Goal: Navigation & Orientation: Find specific page/section

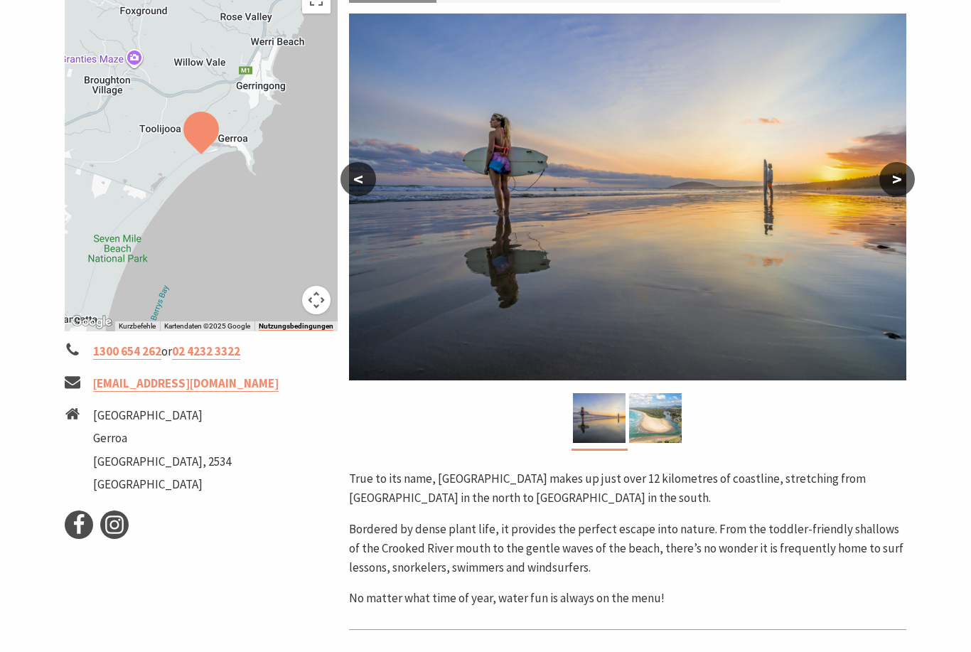
scroll to position [241, 0]
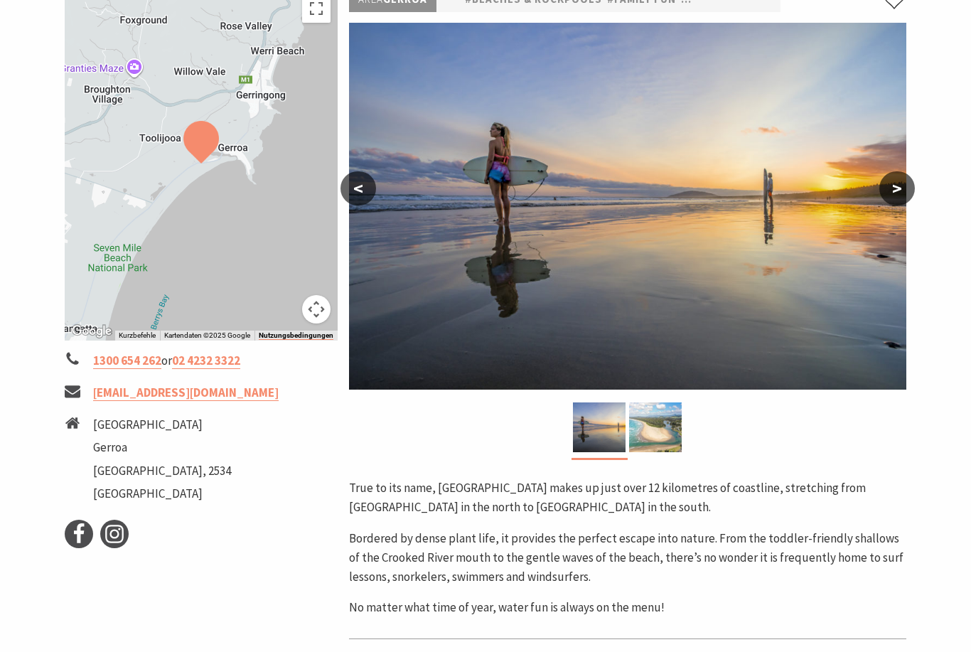
click at [902, 188] on button ">" at bounding box center [897, 188] width 36 height 34
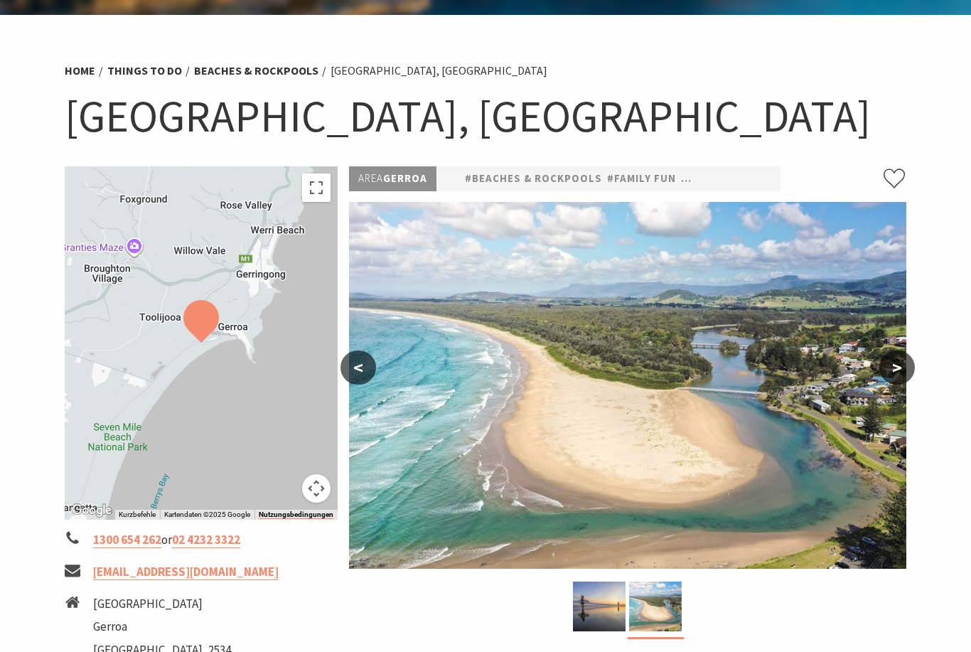
scroll to position [0, 0]
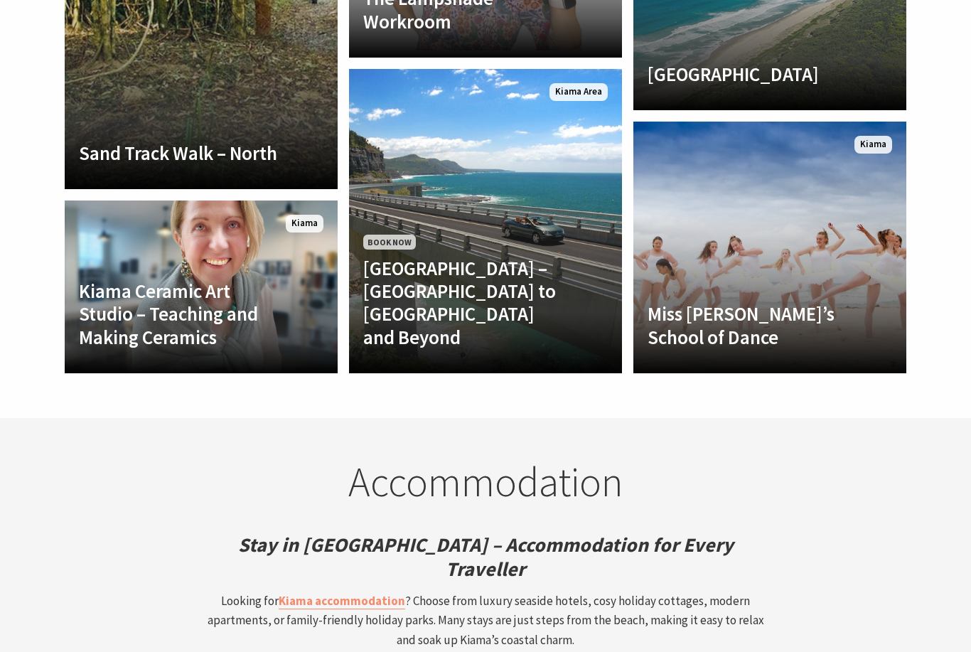
scroll to position [3456, 0]
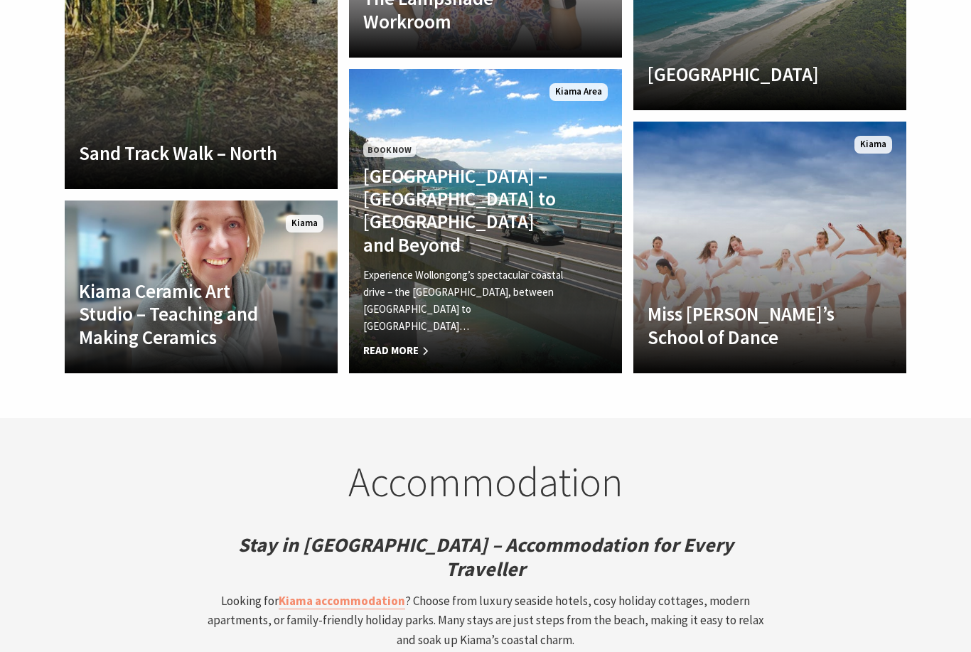
click at [412, 351] on span "Read More" at bounding box center [464, 350] width 203 height 17
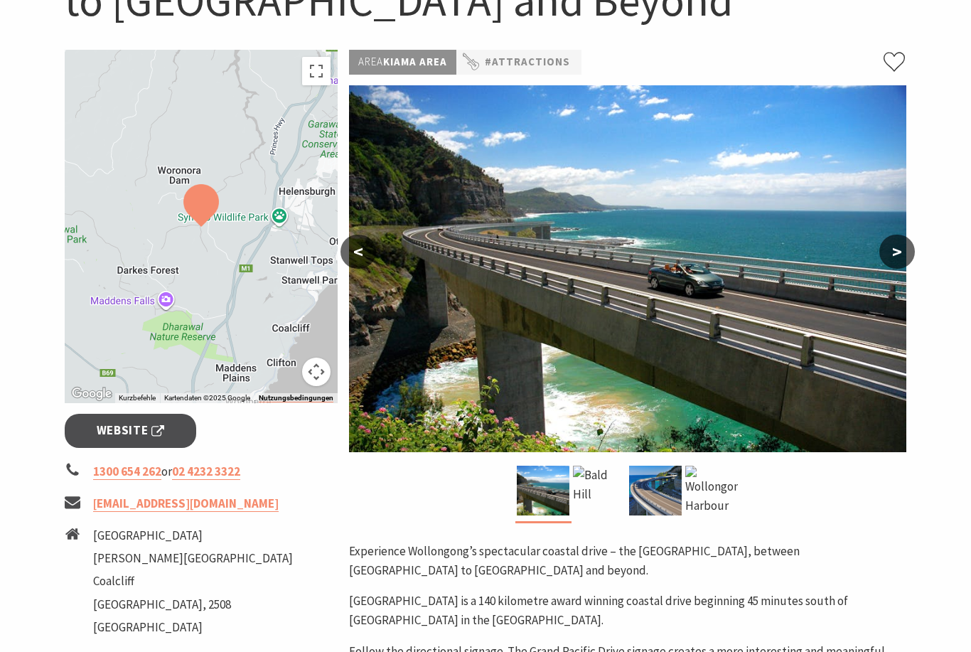
scroll to position [243, 0]
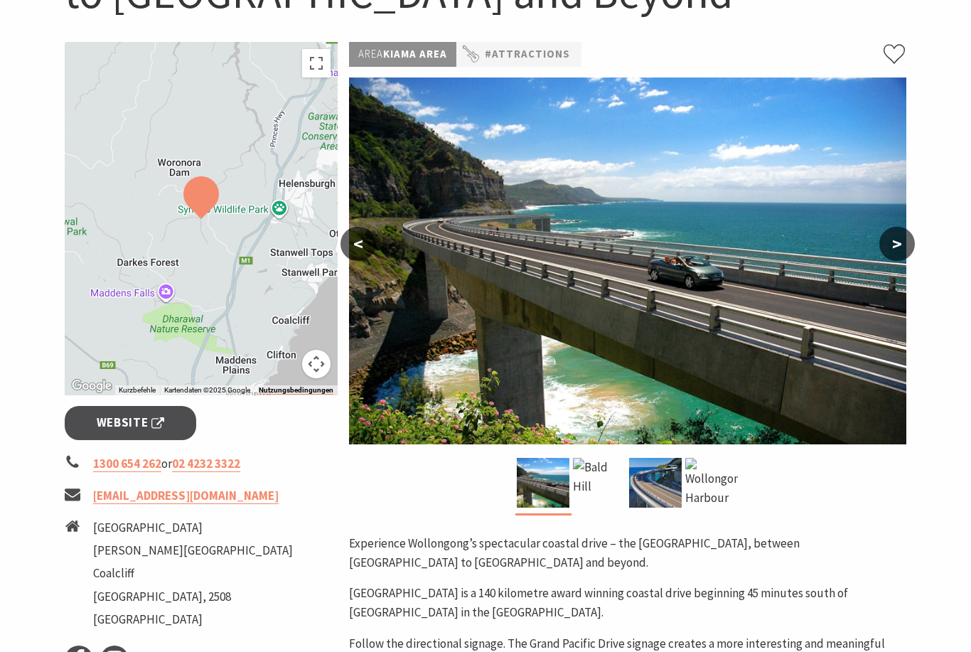
click at [907, 248] on button ">" at bounding box center [897, 244] width 36 height 34
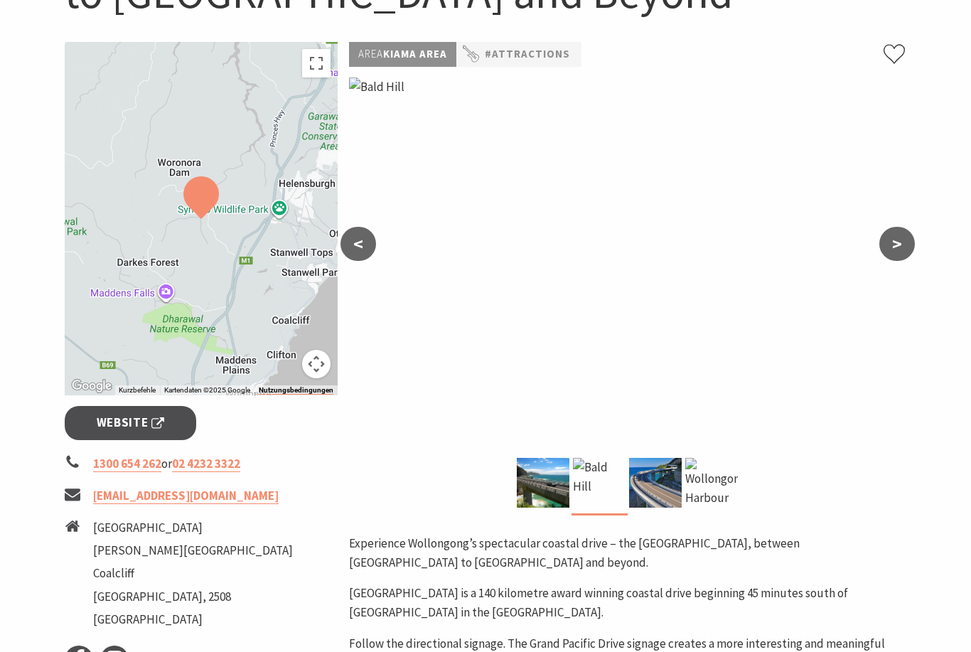
click at [909, 245] on button ">" at bounding box center [897, 244] width 36 height 34
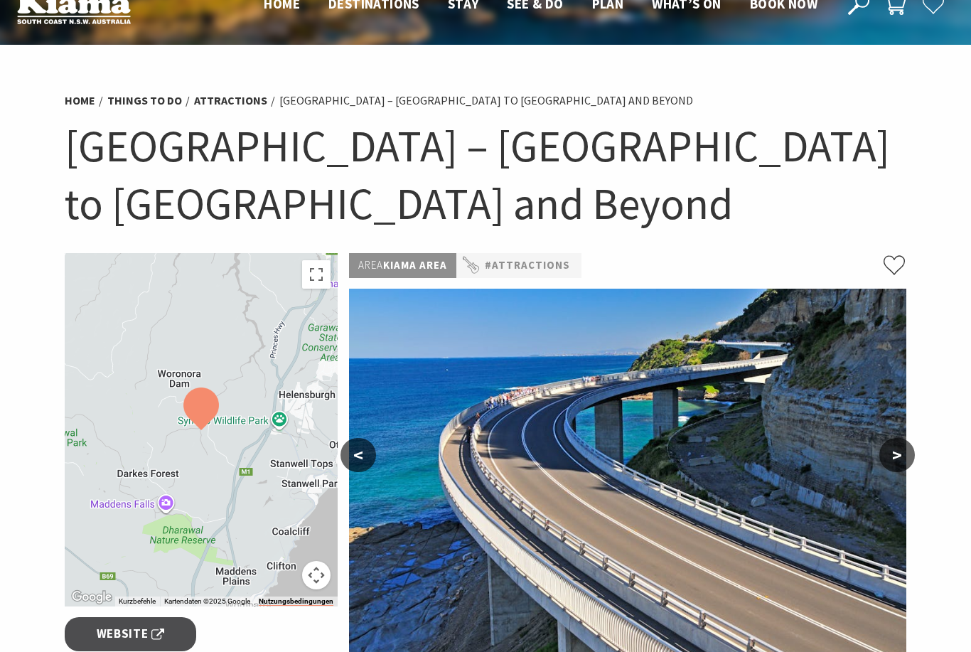
scroll to position [32, 0]
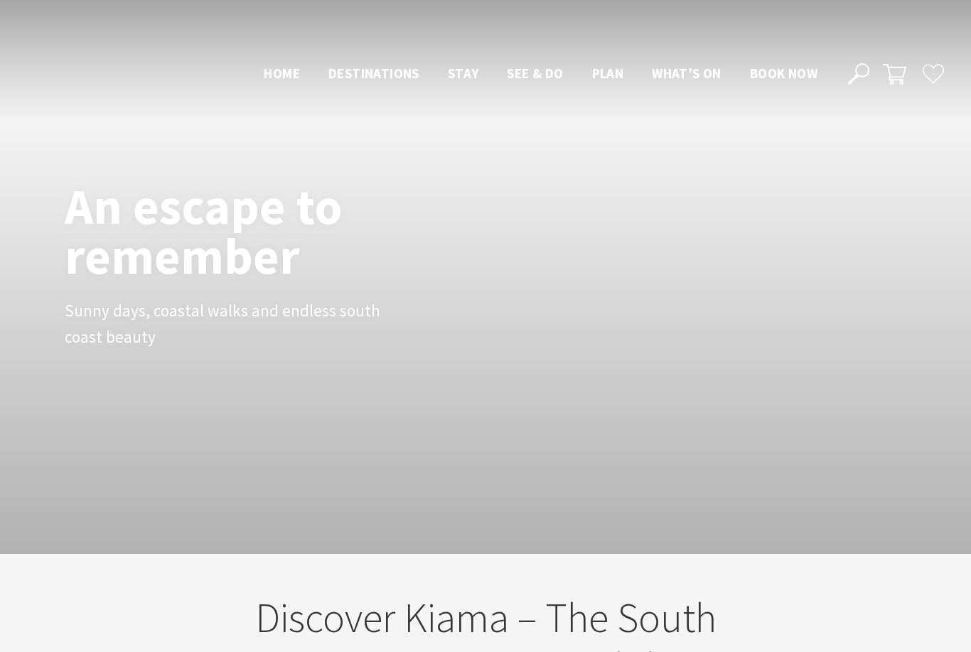
scroll to position [3502, 0]
